Goal: Task Accomplishment & Management: Use online tool/utility

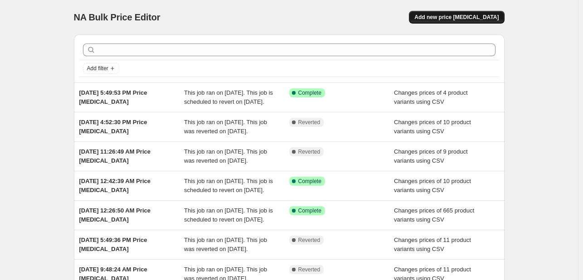
click at [455, 20] on span "Add new price [MEDICAL_DATA]" at bounding box center [456, 17] width 84 height 7
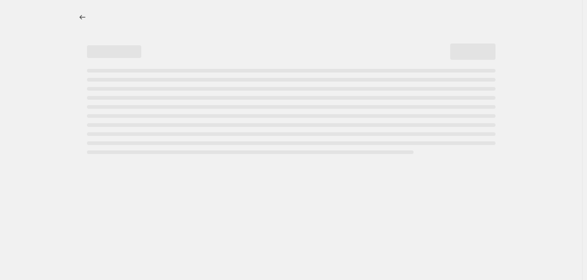
select select "percentage"
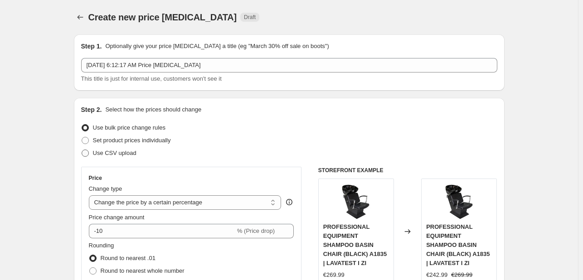
click at [127, 156] on span "Use CSV upload" at bounding box center [115, 153] width 44 height 7
click at [82, 150] on input "Use CSV upload" at bounding box center [82, 150] width 0 height 0
radio input "true"
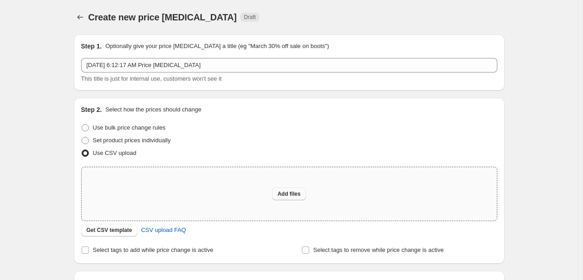
click at [286, 194] on span "Add files" at bounding box center [288, 193] width 23 height 7
type input "C:\fakepath\example_sku_csv.csv"
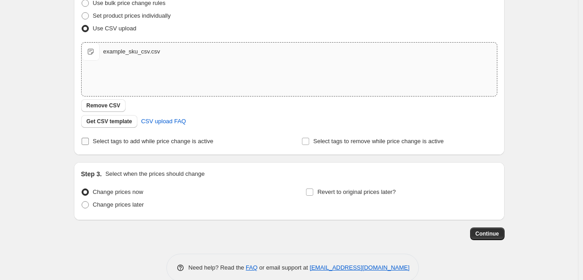
scroll to position [136, 0]
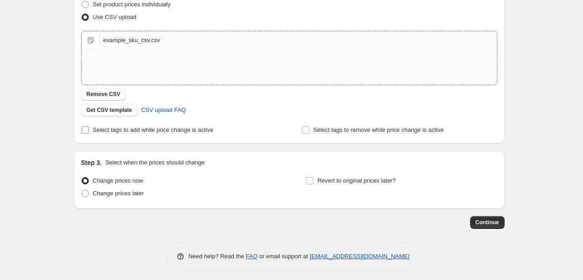
click at [192, 133] on span "Select tags to add while price change is active" at bounding box center [153, 129] width 121 height 7
click at [89, 133] on input "Select tags to add while price change is active" at bounding box center [85, 129] width 7 height 7
checkbox input "true"
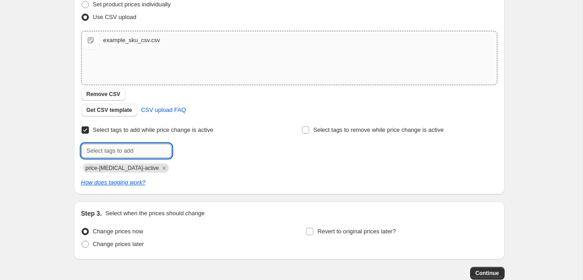
click at [138, 151] on input "text" at bounding box center [126, 151] width 91 height 15
type input "Oferta javore"
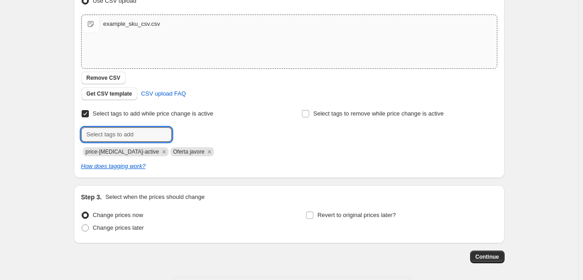
scroll to position [190, 0]
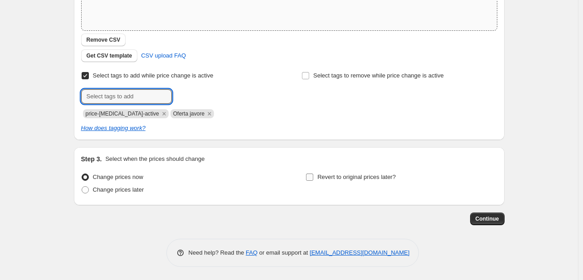
click at [366, 176] on span "Revert to original prices later?" at bounding box center [356, 177] width 78 height 7
click at [313, 176] on input "Revert to original prices later?" at bounding box center [309, 177] width 7 height 7
checkbox input "true"
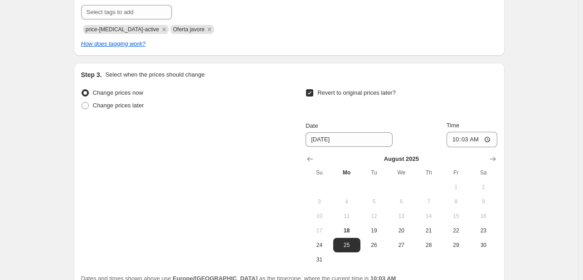
scroll to position [281, 0]
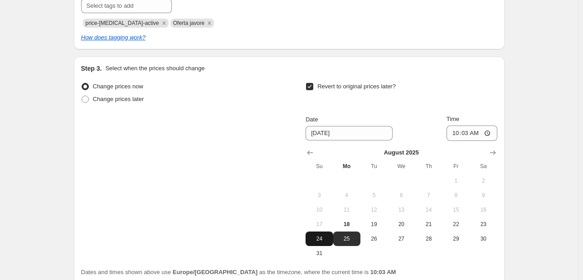
click at [329, 237] on span "24" at bounding box center [319, 238] width 20 height 7
type input "[DATE]"
click at [453, 129] on input "10:03" at bounding box center [471, 133] width 51 height 15
type input "23:59"
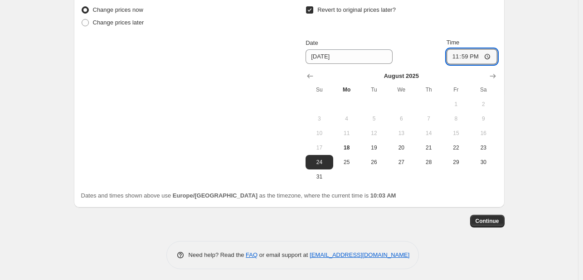
scroll to position [360, 0]
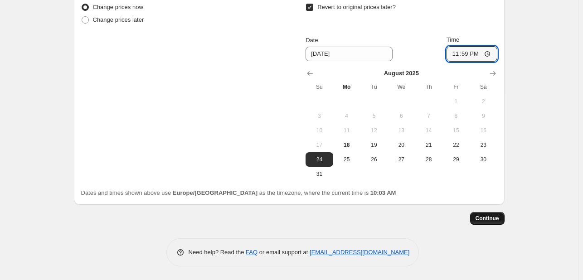
click at [494, 220] on span "Continue" at bounding box center [487, 218] width 24 height 7
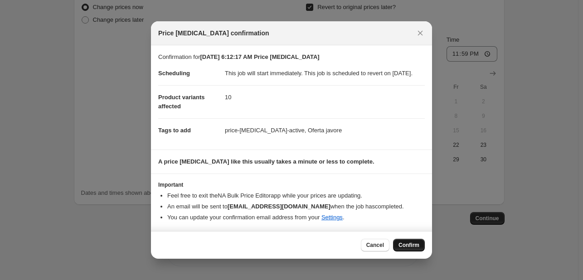
drag, startPoint x: 403, startPoint y: 241, endPoint x: 404, endPoint y: 247, distance: 5.6
click at [401, 241] on div "Cancel Confirm" at bounding box center [291, 245] width 281 height 28
click at [404, 247] on span "Confirm" at bounding box center [408, 245] width 21 height 7
